Goal: Task Accomplishment & Management: Complete application form

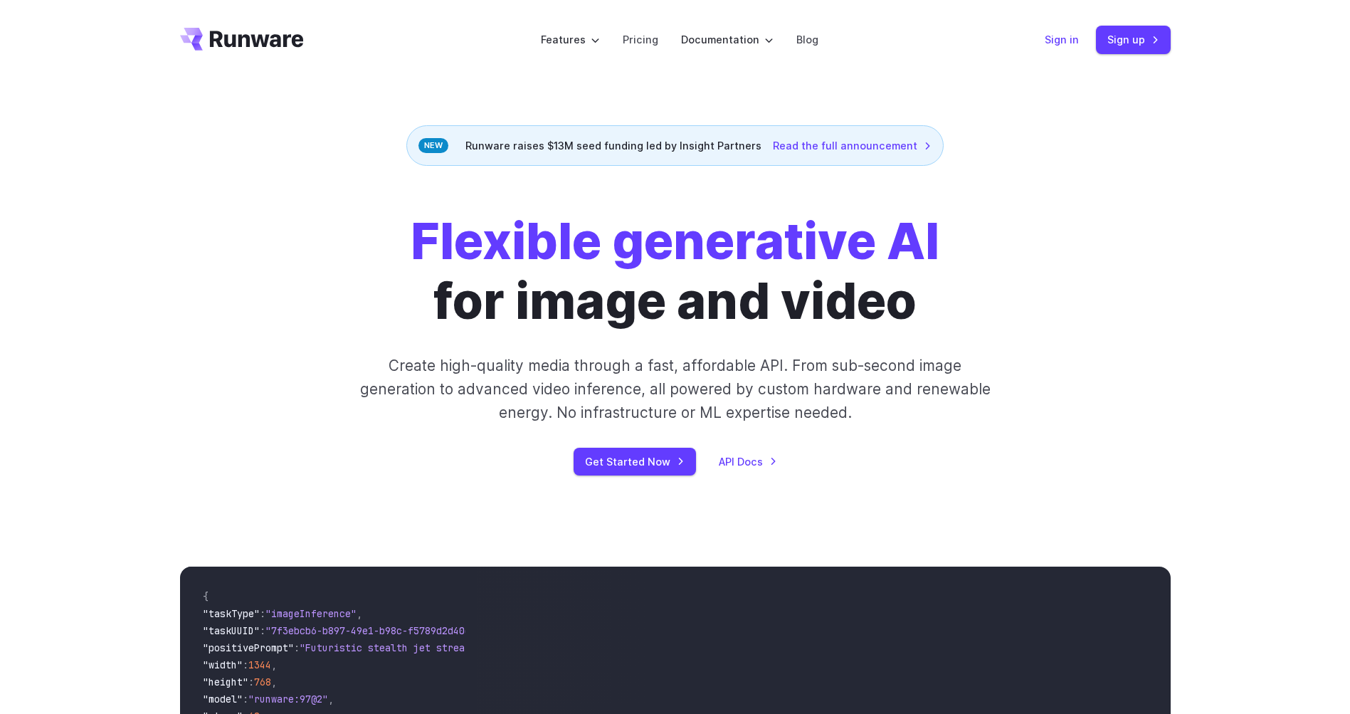
click at [1070, 43] on link "Sign in" at bounding box center [1061, 39] width 34 height 16
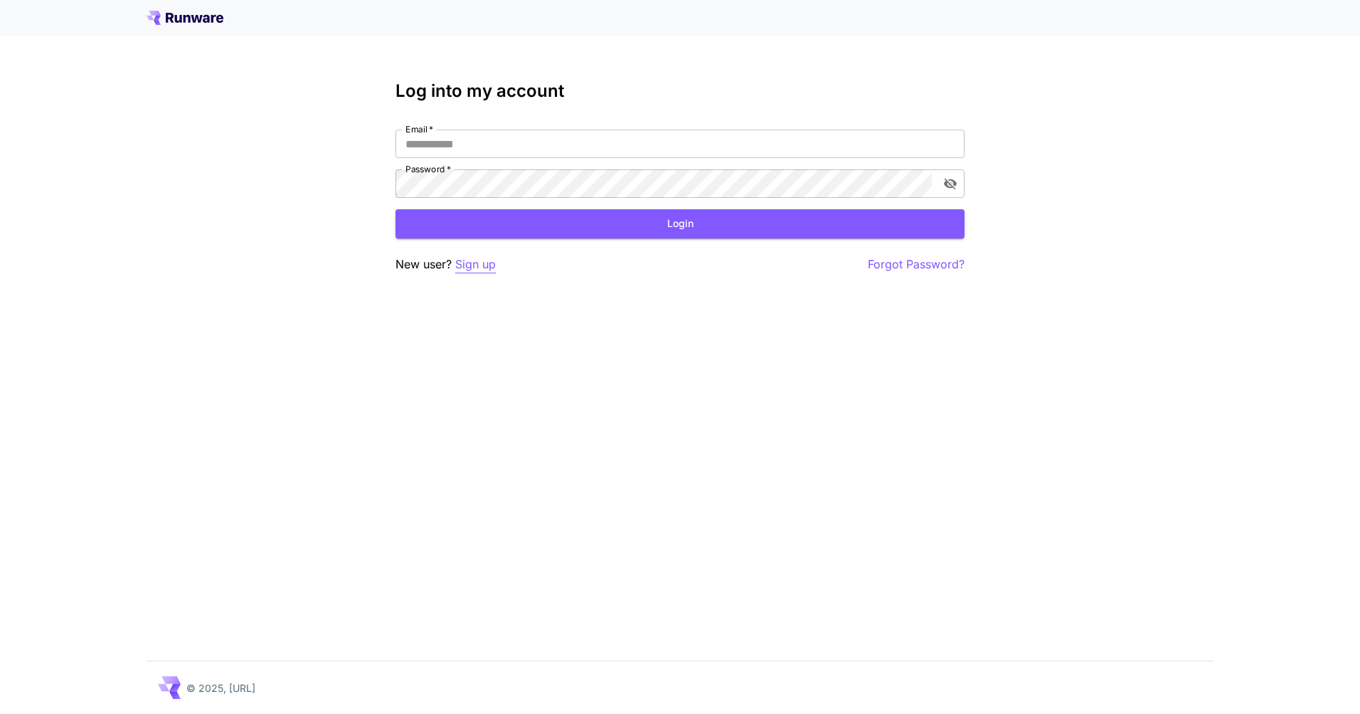
click at [484, 262] on p "Sign up" at bounding box center [475, 264] width 41 height 18
